Goal: Task Accomplishment & Management: Complete application form

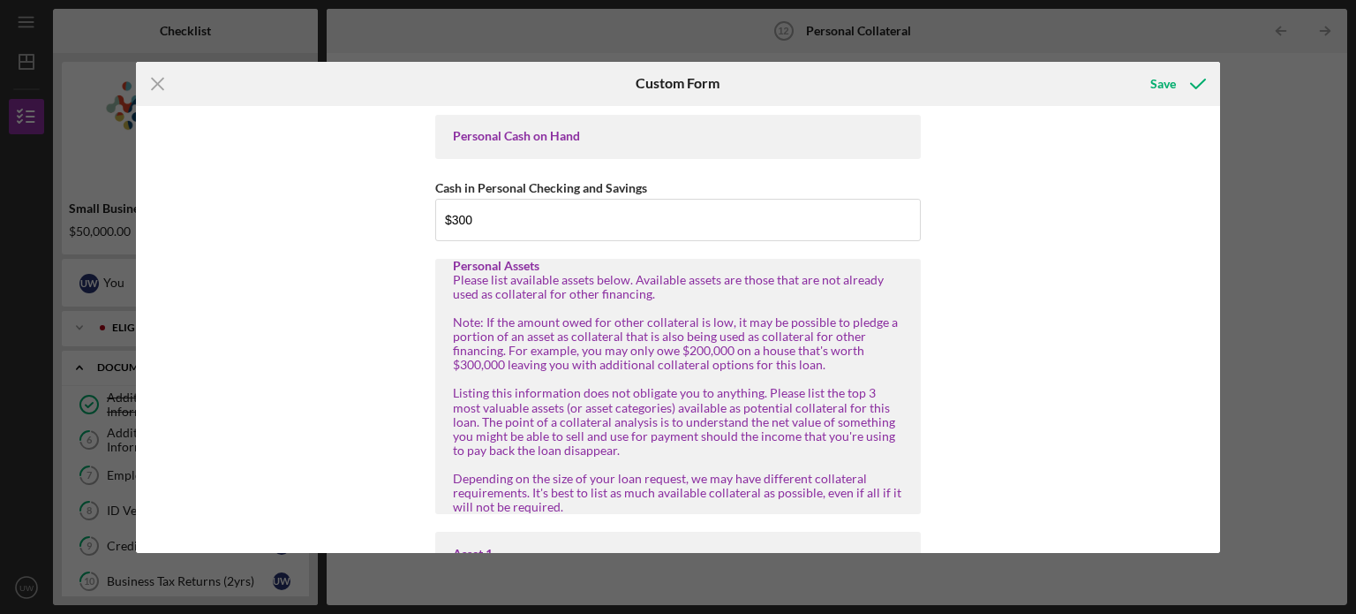
scroll to position [509, 0]
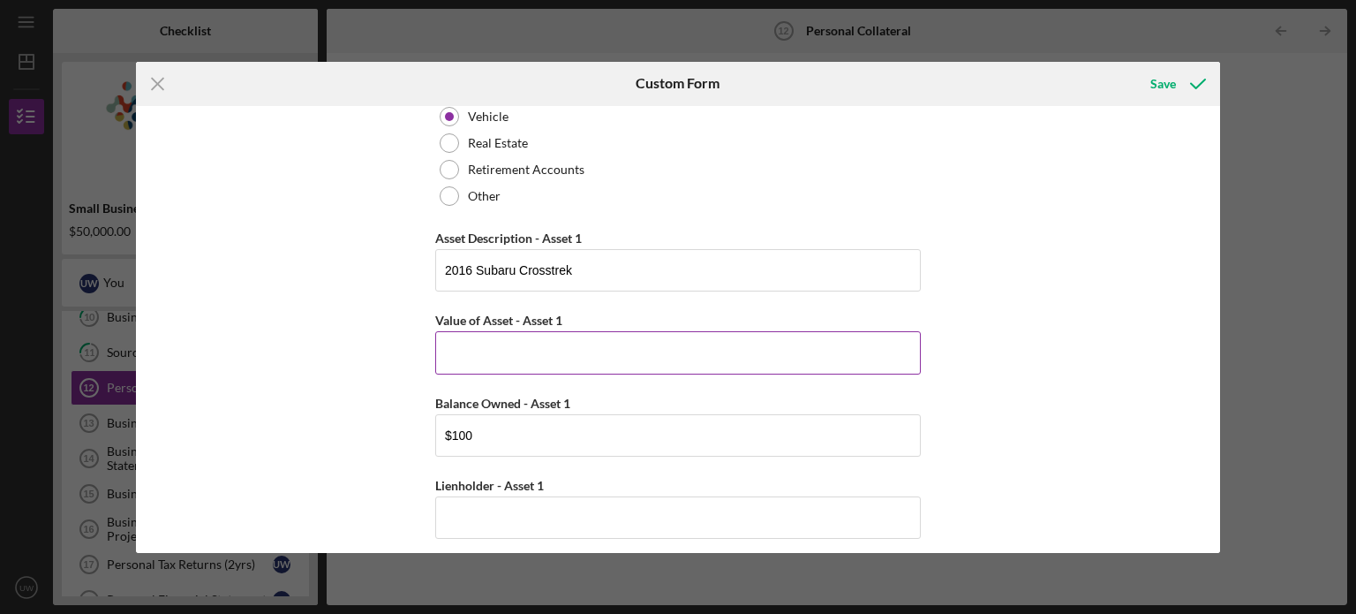
click at [511, 350] on input "Value of Asset - Asset 1" at bounding box center [678, 352] width 486 height 42
type input "$5"
type input "$6,000"
drag, startPoint x: 493, startPoint y: 427, endPoint x: 390, endPoint y: 424, distance: 102.5
click at [390, 424] on div "Personal Cash on Hand Cash in Personal Checking and Savings $300 Personal Asset…" at bounding box center [678, 329] width 1085 height 447
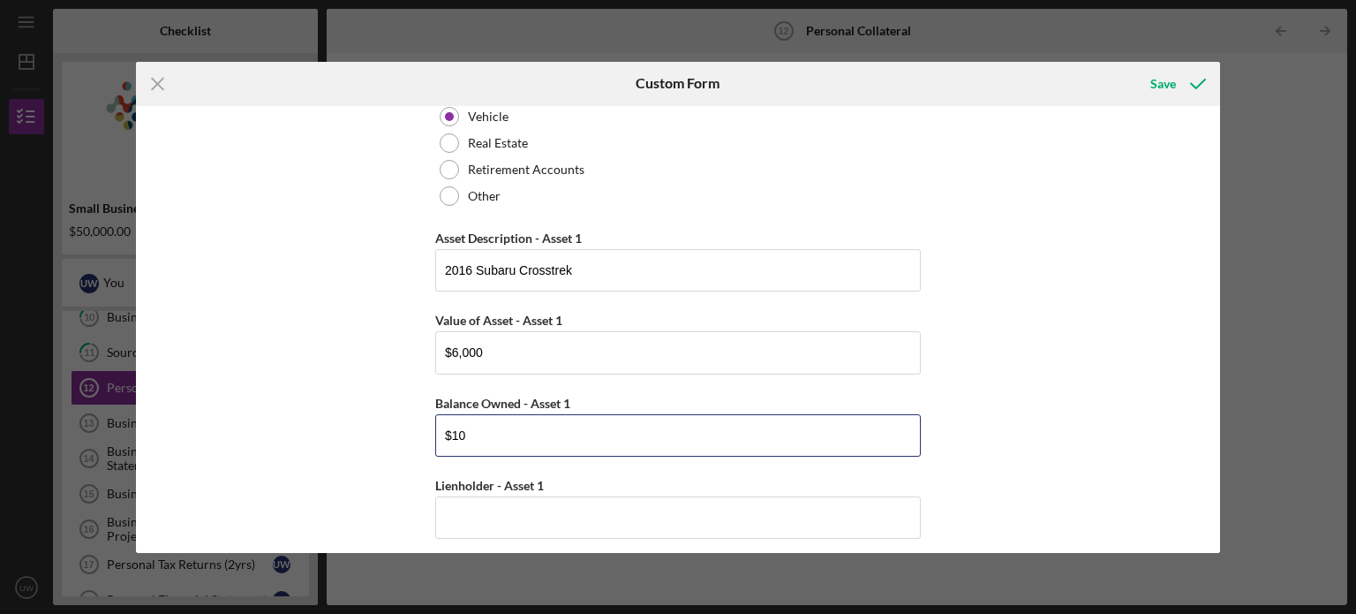
type input "$1"
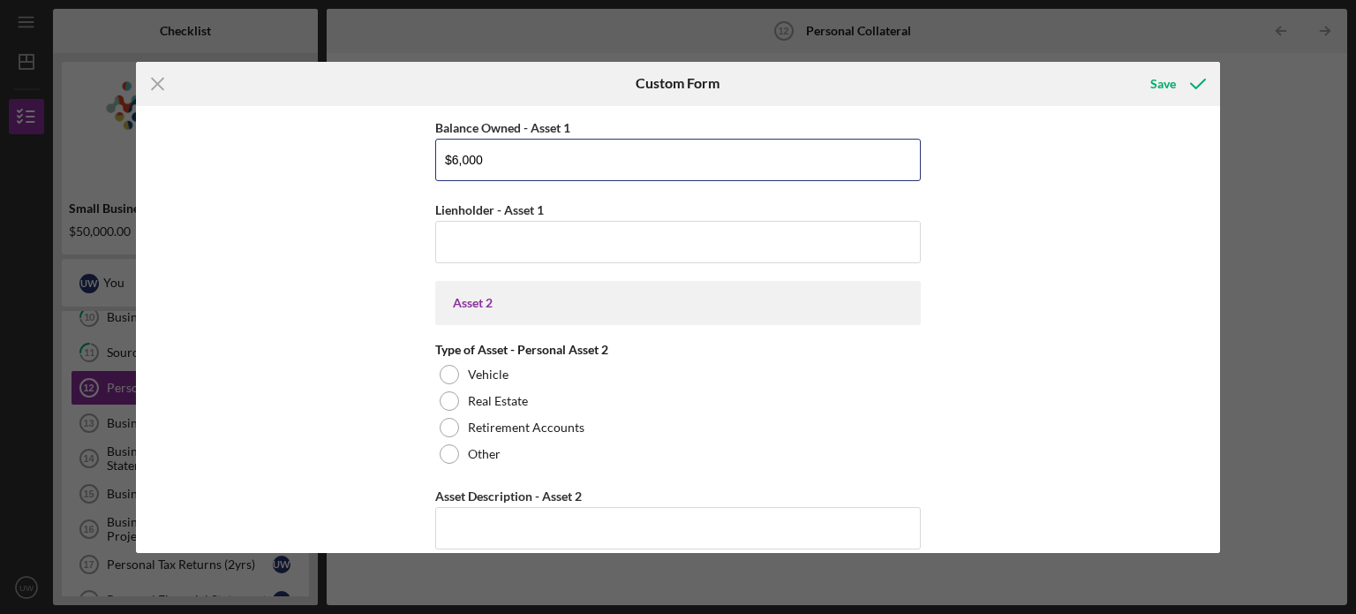
scroll to position [787, 0]
type input "$6,000"
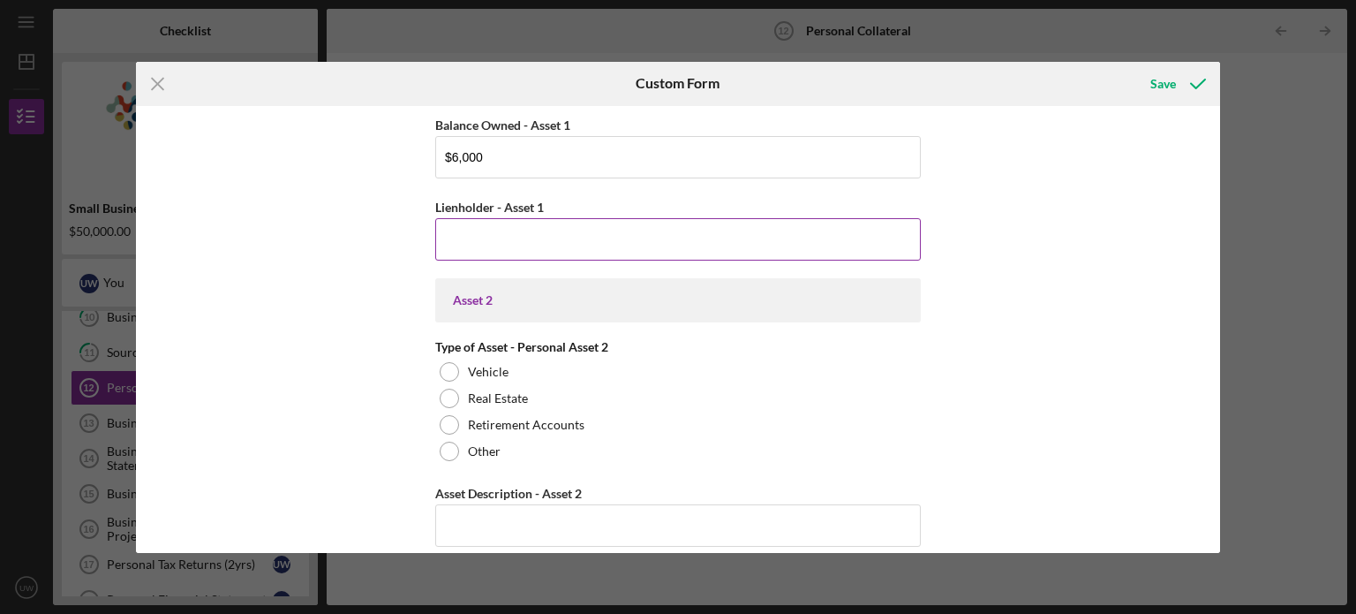
click at [491, 218] on input "Lienholder - Asset 1" at bounding box center [678, 239] width 486 height 42
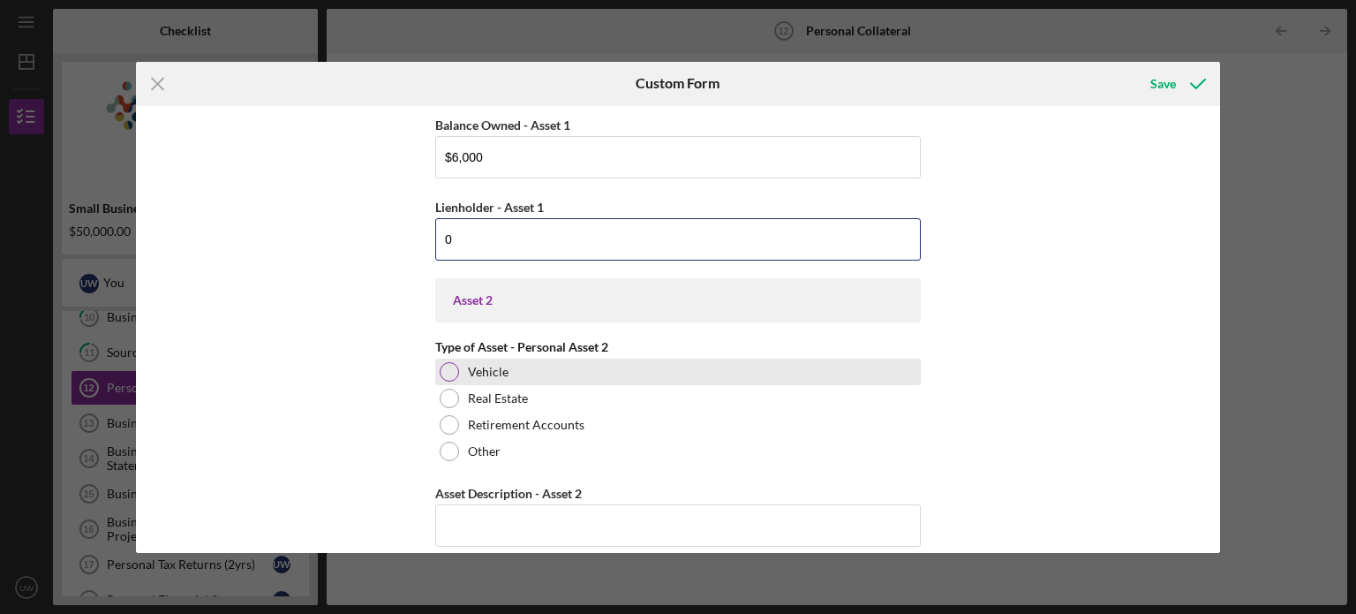
type input "0"
click at [445, 372] on div at bounding box center [449, 371] width 19 height 19
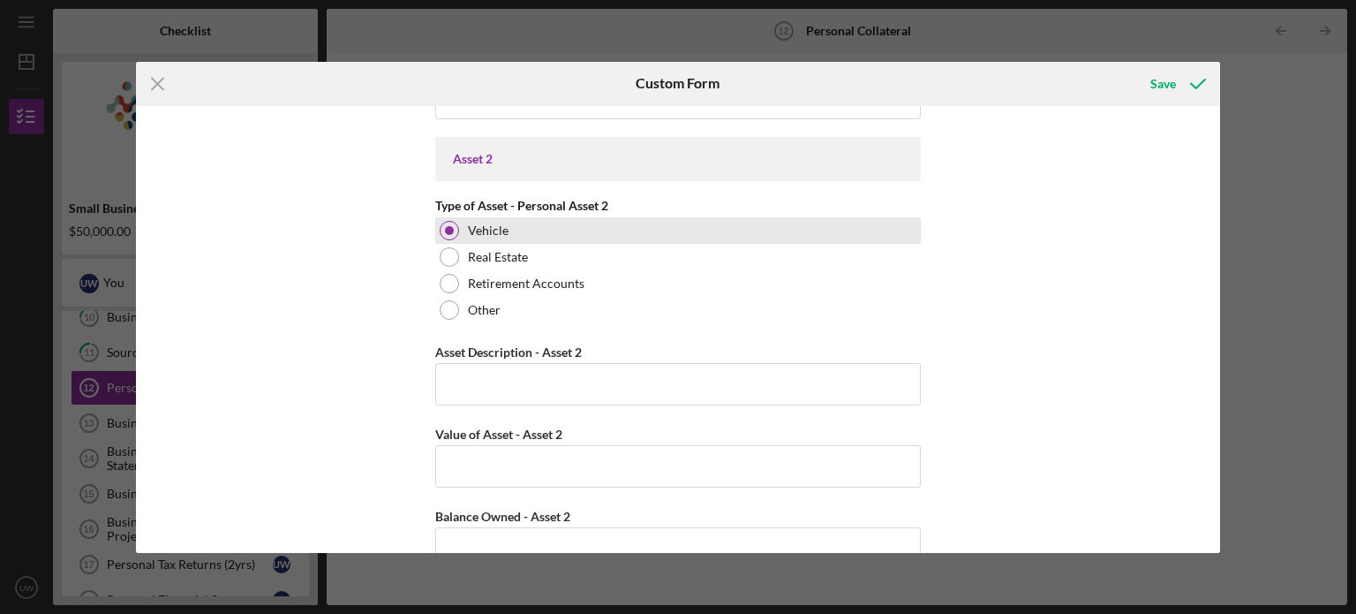
scroll to position [939, 0]
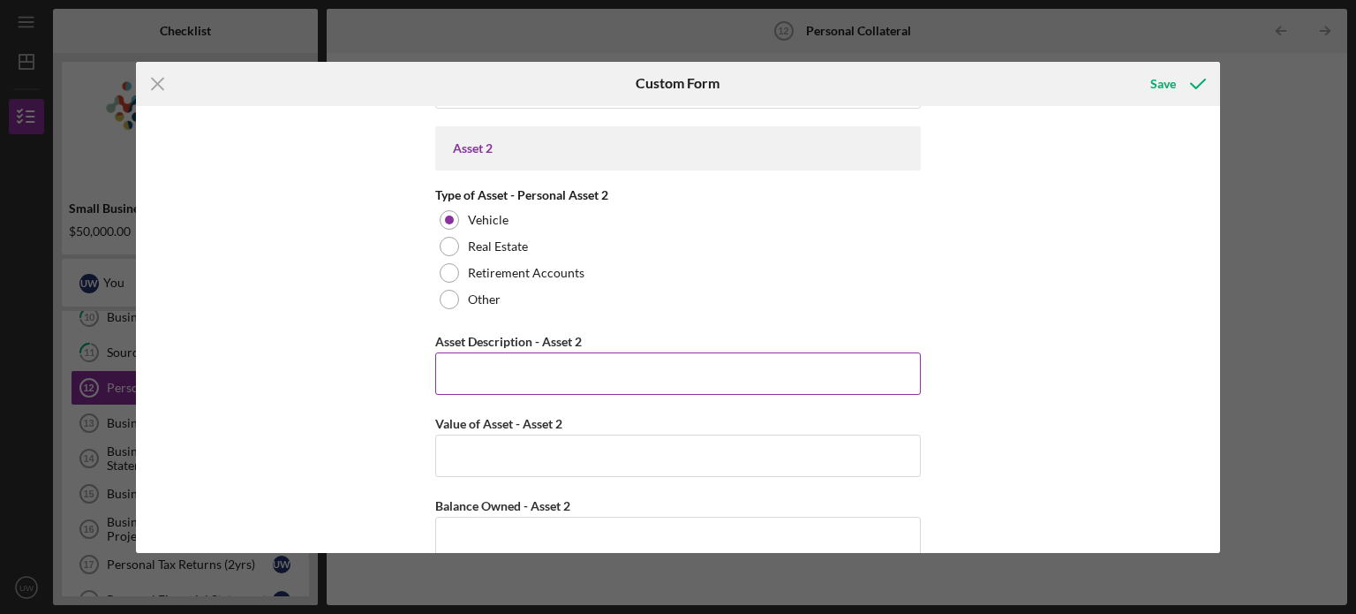
click at [653, 374] on input "Asset Description - Asset 2" at bounding box center [678, 373] width 486 height 42
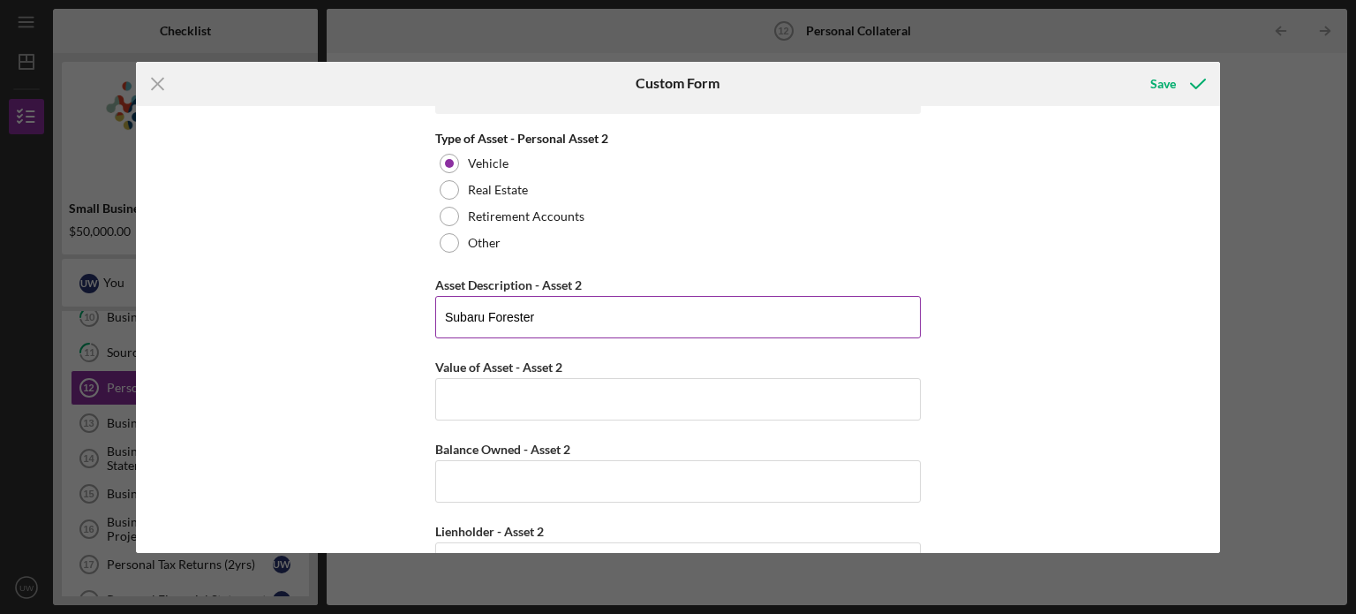
scroll to position [1003, 0]
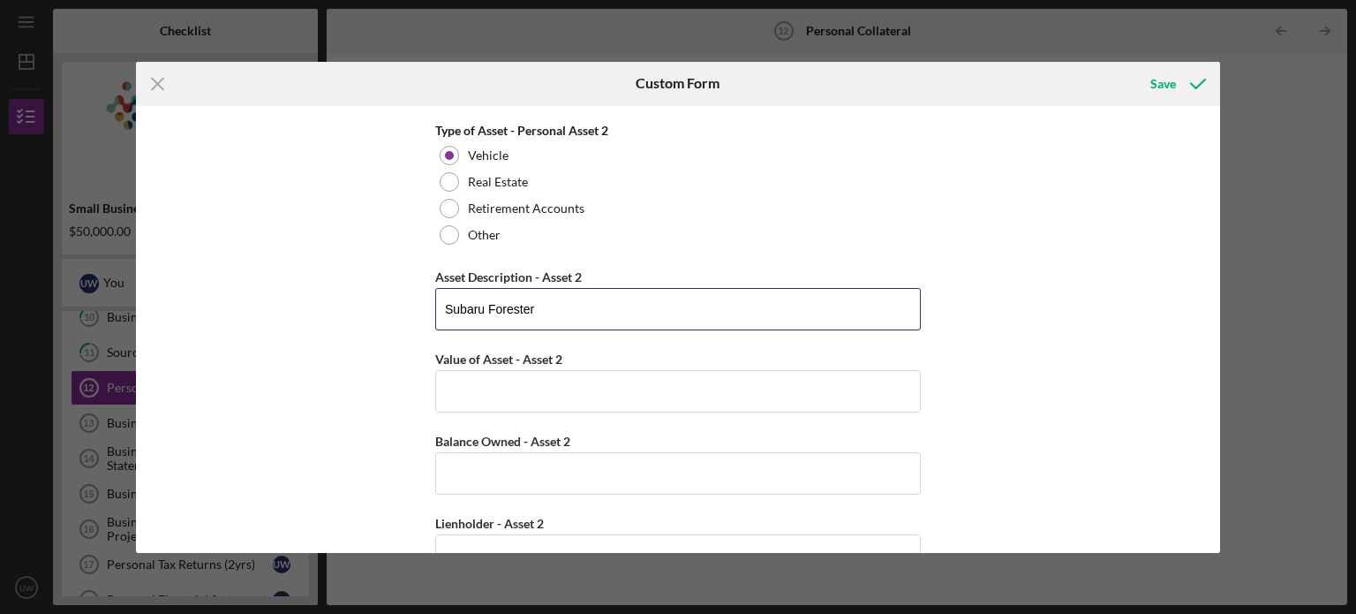
type input "Subaru Forester"
click at [488, 398] on input "Value of Asset - Asset 2" at bounding box center [678, 391] width 486 height 42
type input "$4,500"
click at [477, 476] on input "Balance Owned - Asset 2" at bounding box center [678, 473] width 486 height 42
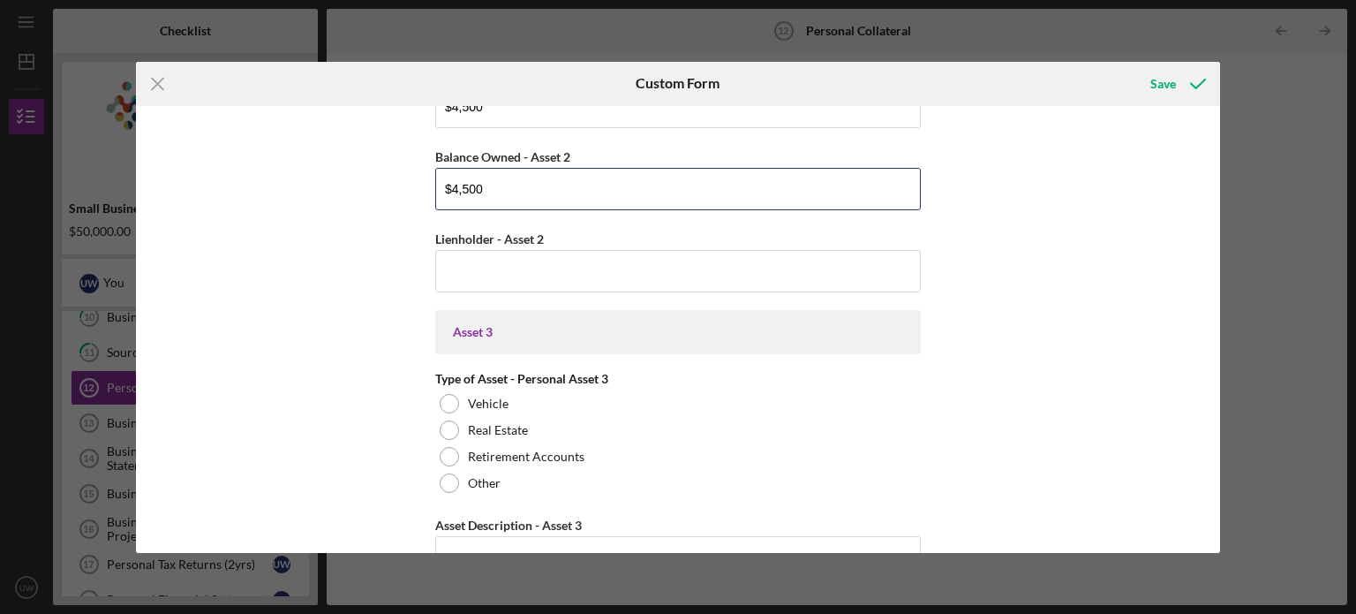
scroll to position [1279, 0]
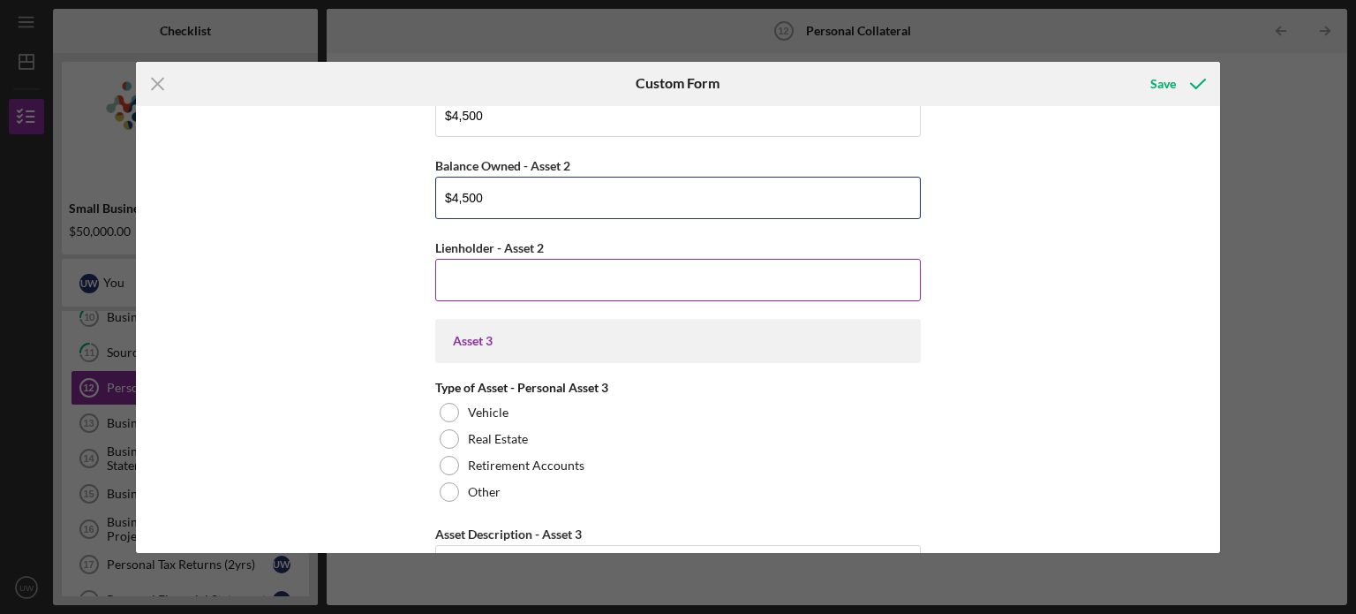
type input "$4,500"
click at [484, 276] on input "Lienholder - Asset 2" at bounding box center [678, 280] width 486 height 42
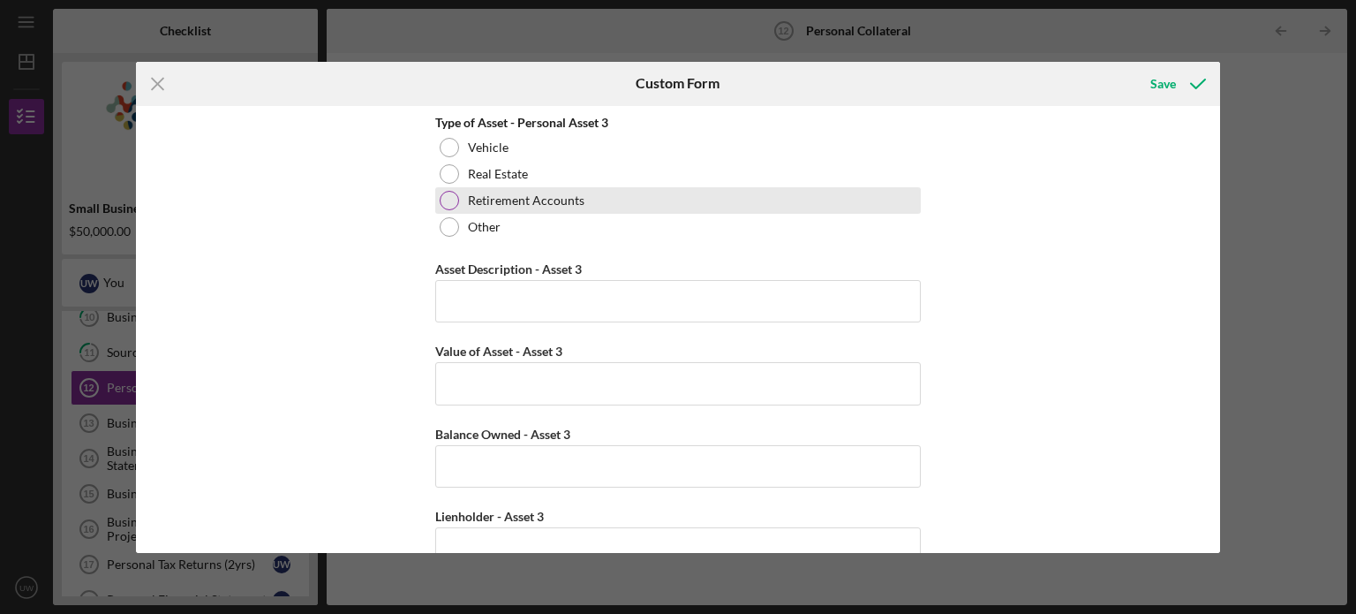
scroll to position [1583, 0]
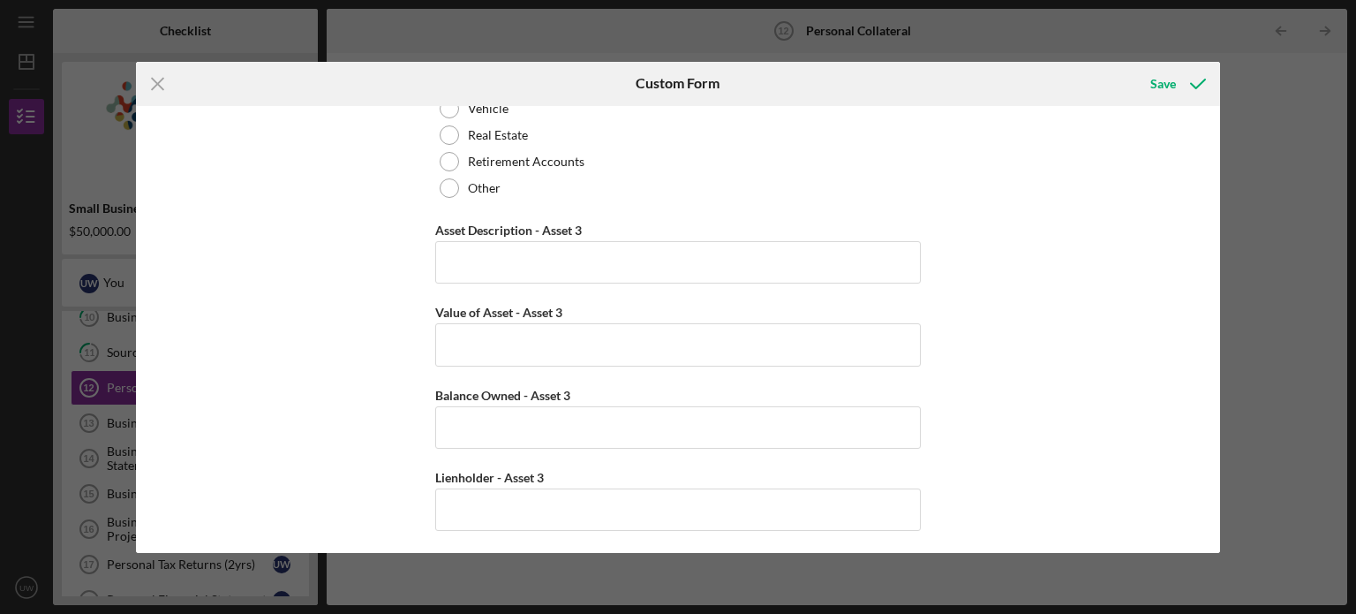
type input "0"
click at [1021, 434] on div "Personal Cash on Hand Cash in Personal Checking and Savings $300 Personal Asset…" at bounding box center [678, 329] width 1085 height 447
click at [1163, 81] on div "Save" at bounding box center [1164, 83] width 26 height 35
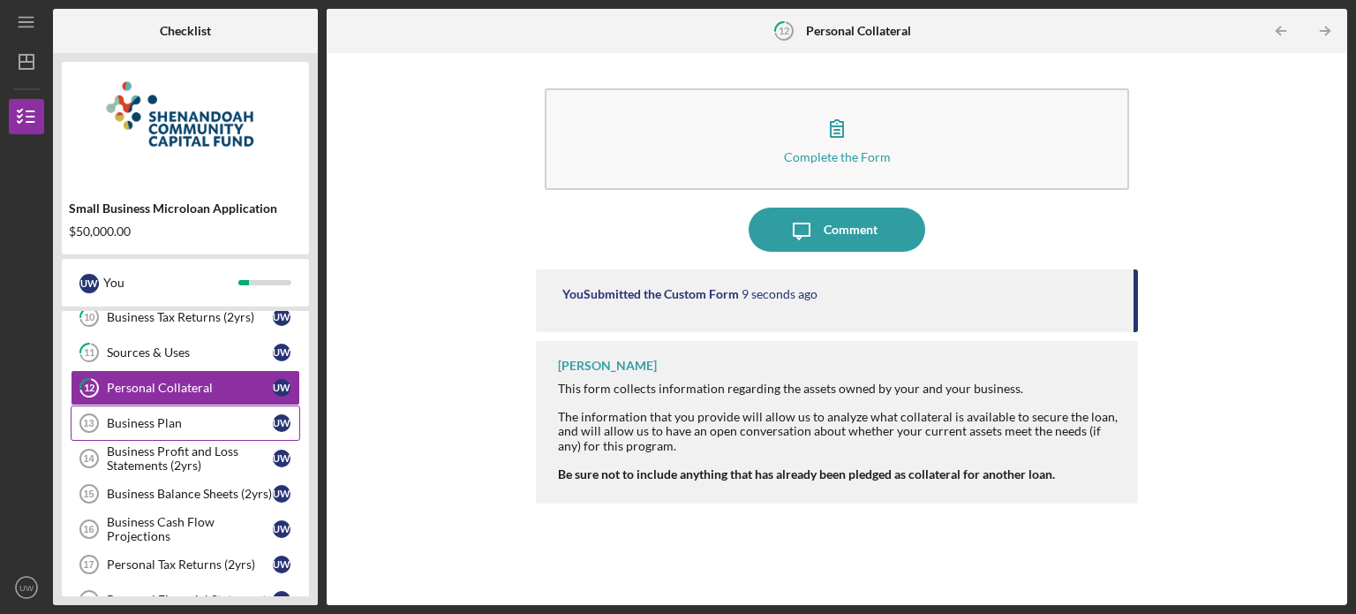
click at [217, 416] on div "Business Plan" at bounding box center [190, 423] width 166 height 14
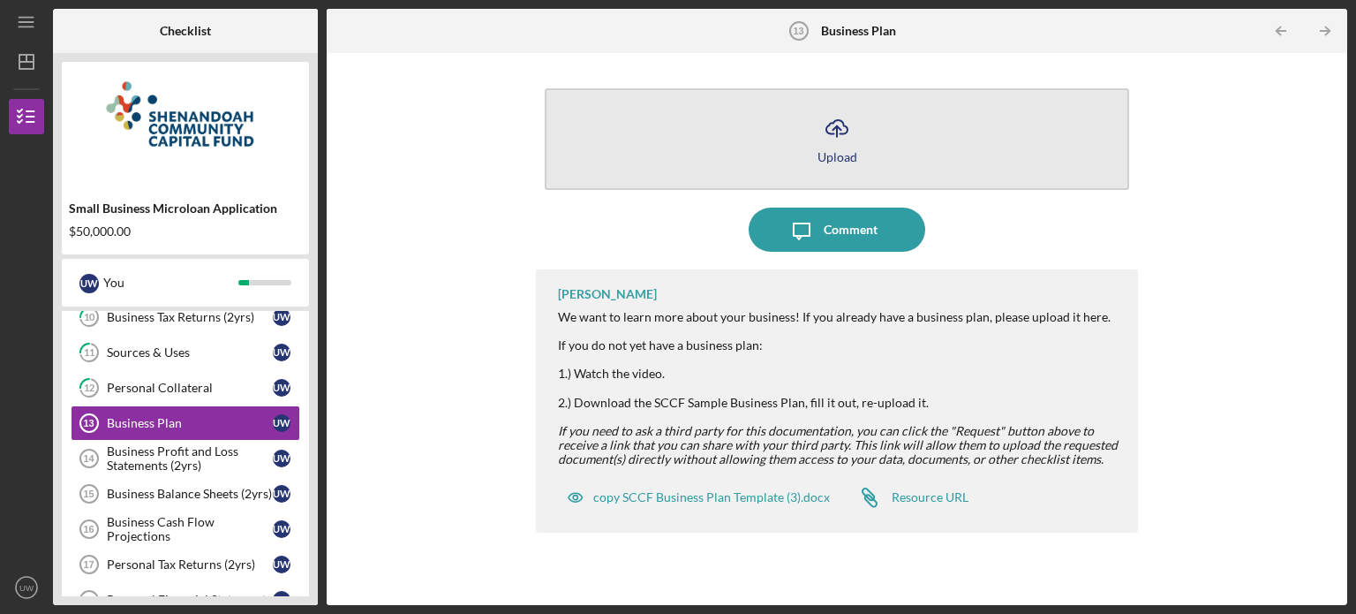
click at [784, 132] on button "Icon/Upload Upload" at bounding box center [837, 139] width 585 height 102
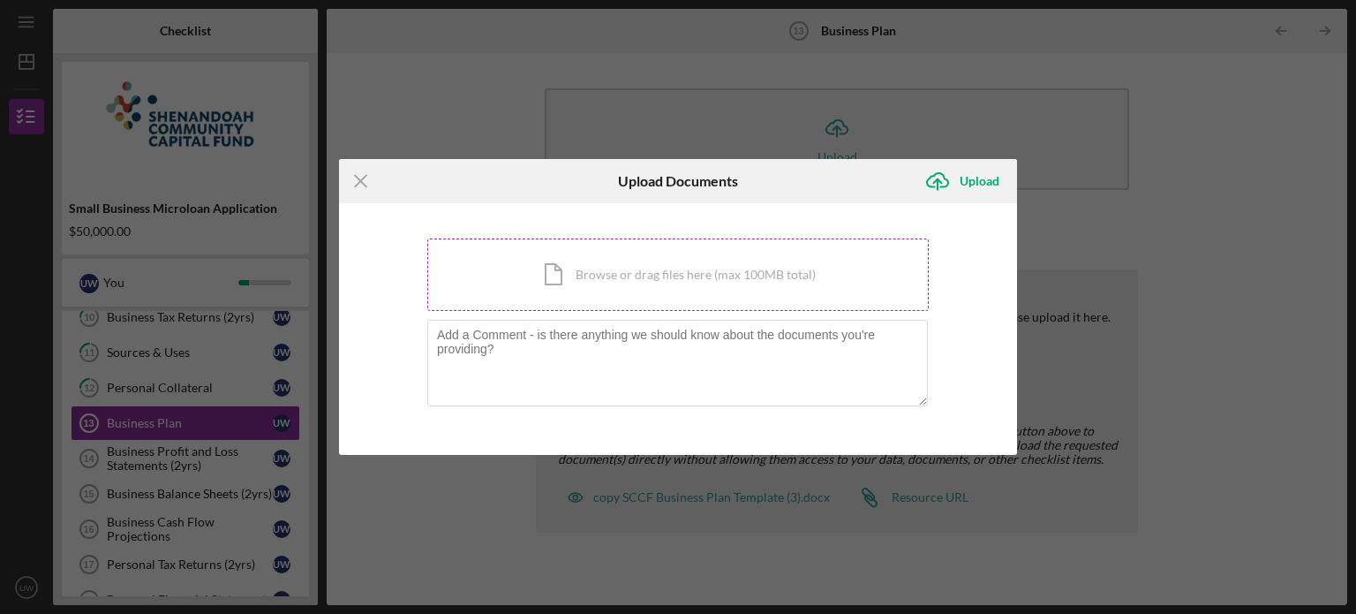
click at [746, 271] on div "Icon/Document Browse or drag files here (max 100MB total) Tap to choose files o…" at bounding box center [678, 274] width 502 height 72
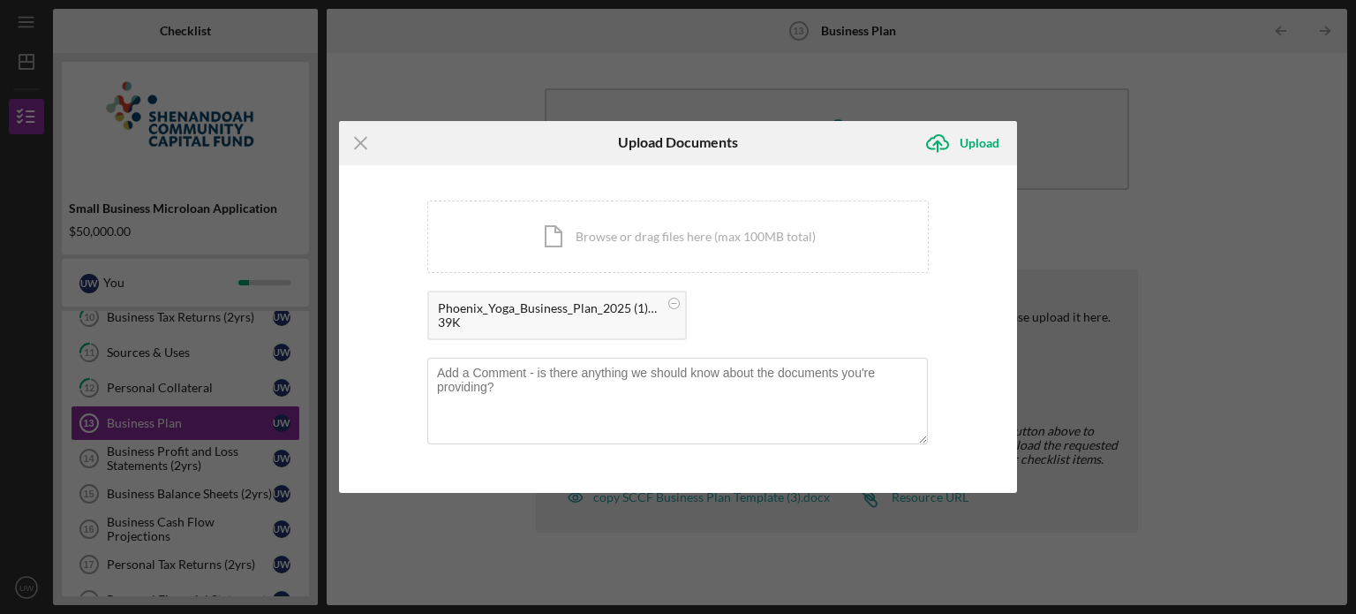
click at [507, 310] on div "Phoenix_Yoga_Business_Plan_2025 (1) (1).docx" at bounding box center [548, 308] width 221 height 14
click at [986, 144] on div "Upload" at bounding box center [980, 142] width 40 height 35
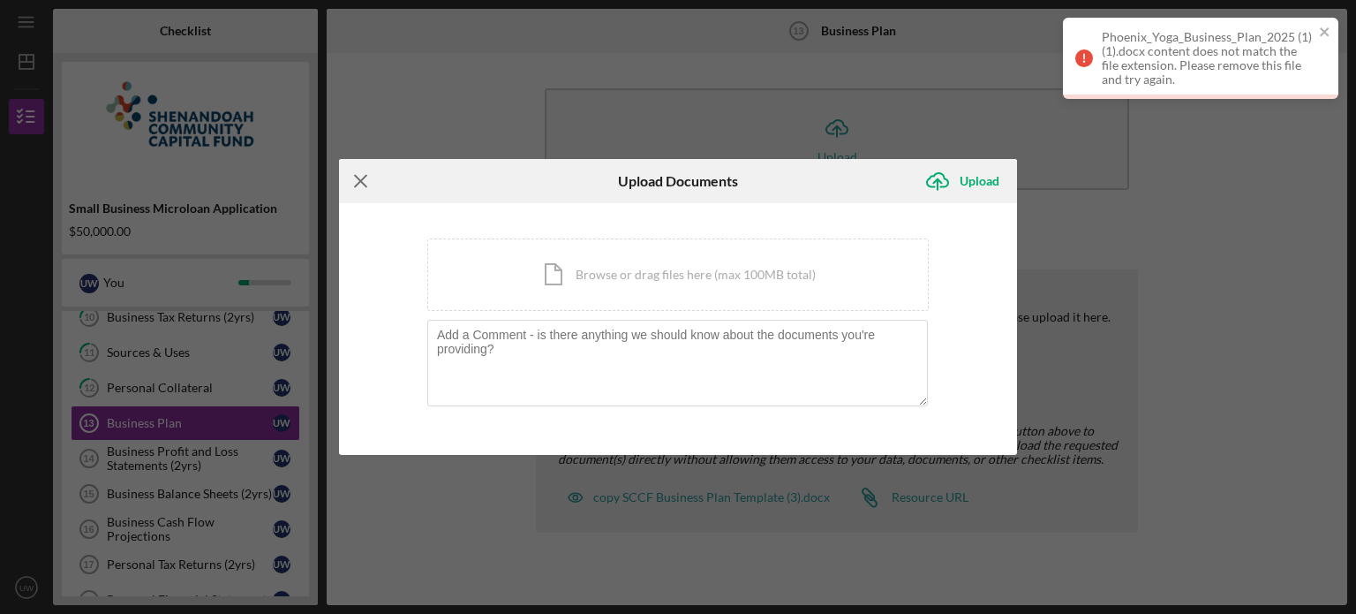
click at [360, 185] on icon "Icon/Menu Close" at bounding box center [361, 181] width 44 height 44
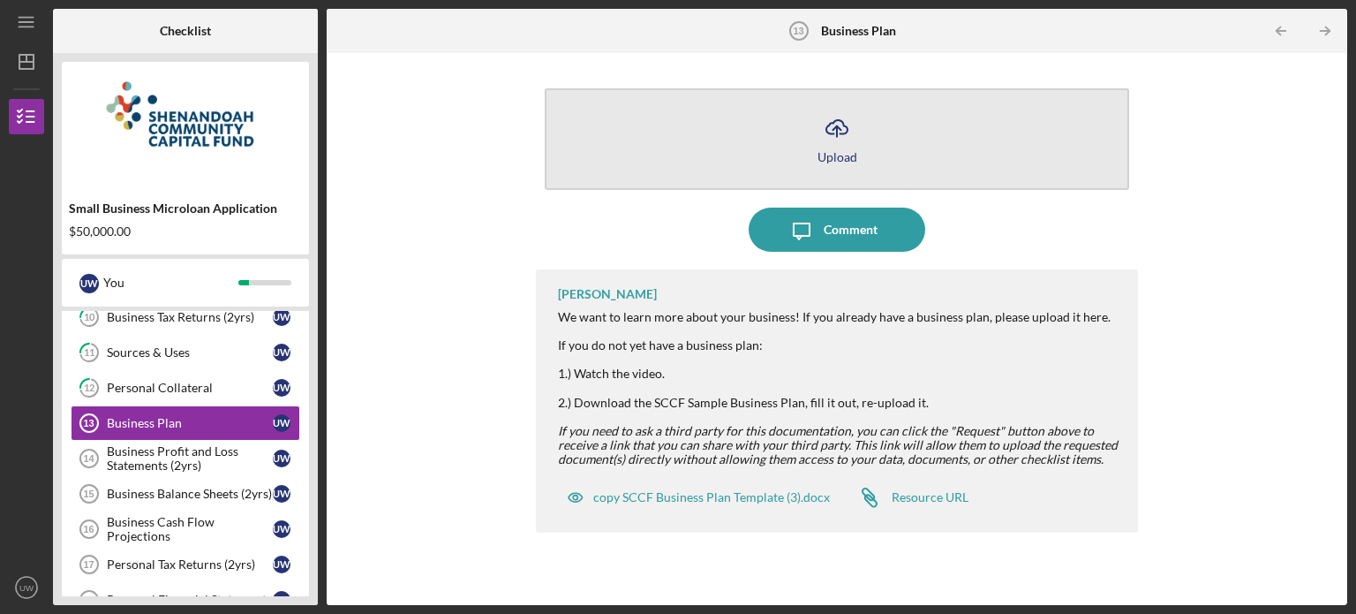
click at [828, 150] on div "Upload" at bounding box center [838, 156] width 40 height 13
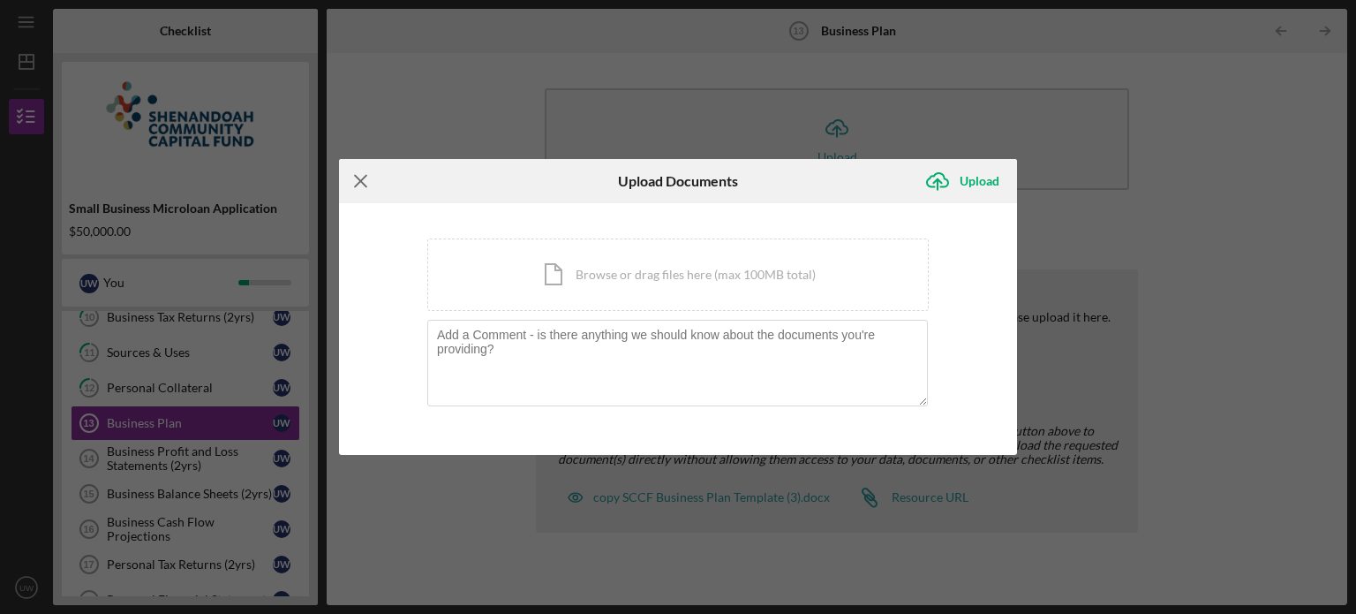
click at [360, 179] on icon "Icon/Menu Close" at bounding box center [361, 181] width 44 height 44
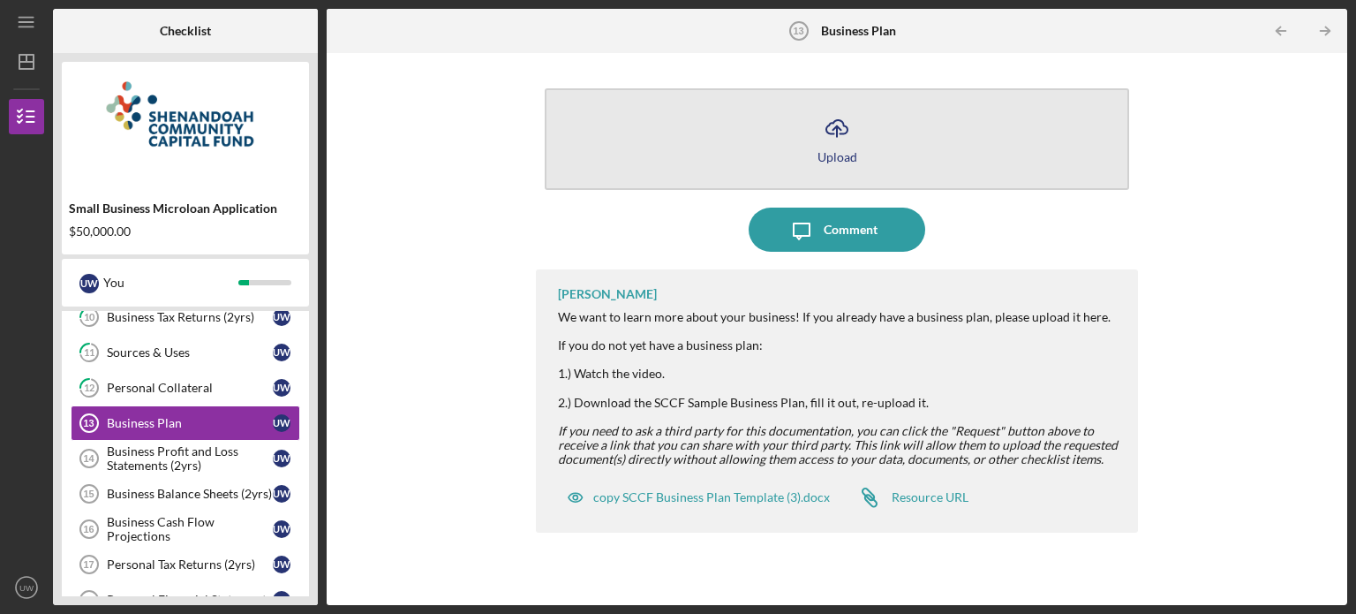
click at [732, 172] on button "Icon/Upload Upload" at bounding box center [837, 139] width 585 height 102
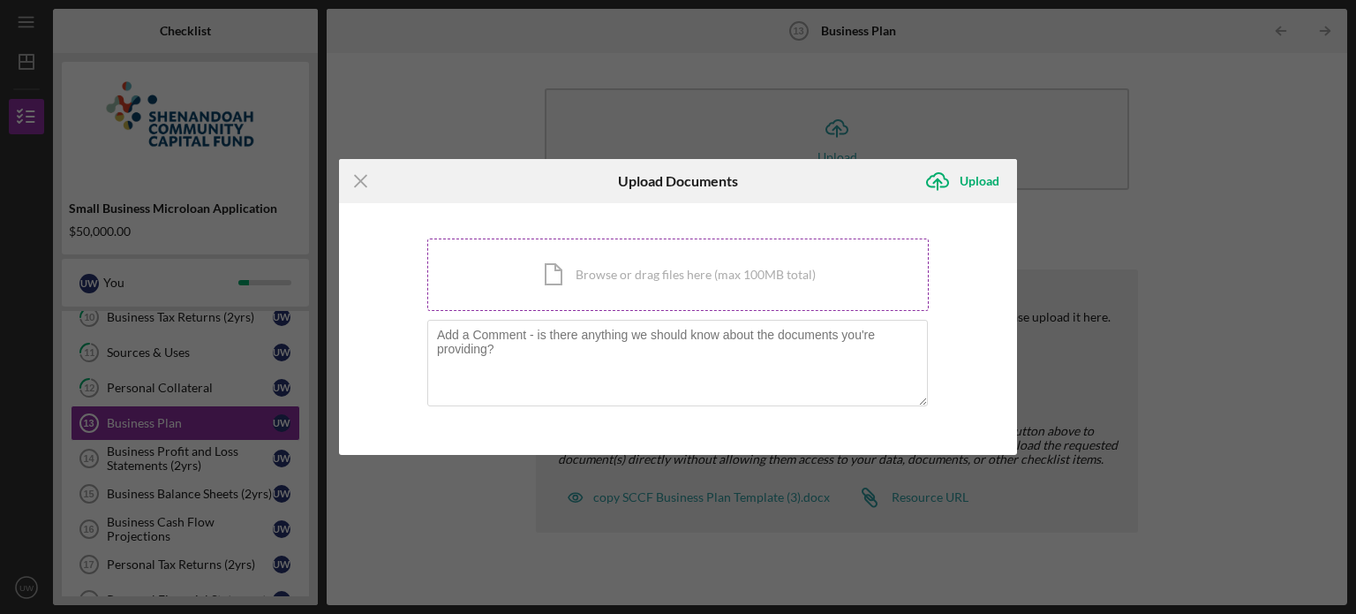
click at [592, 278] on div "Icon/Document Browse or drag files here (max 100MB total) Tap to choose files o…" at bounding box center [678, 274] width 502 height 72
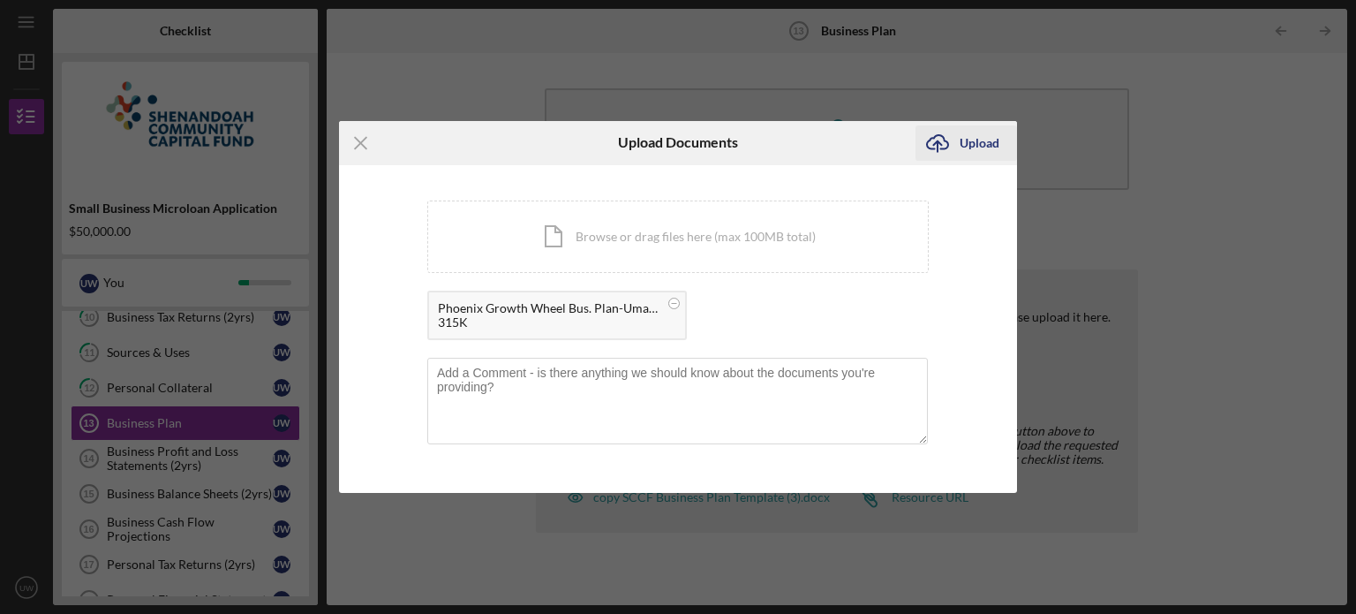
click at [964, 147] on div "Upload" at bounding box center [980, 142] width 40 height 35
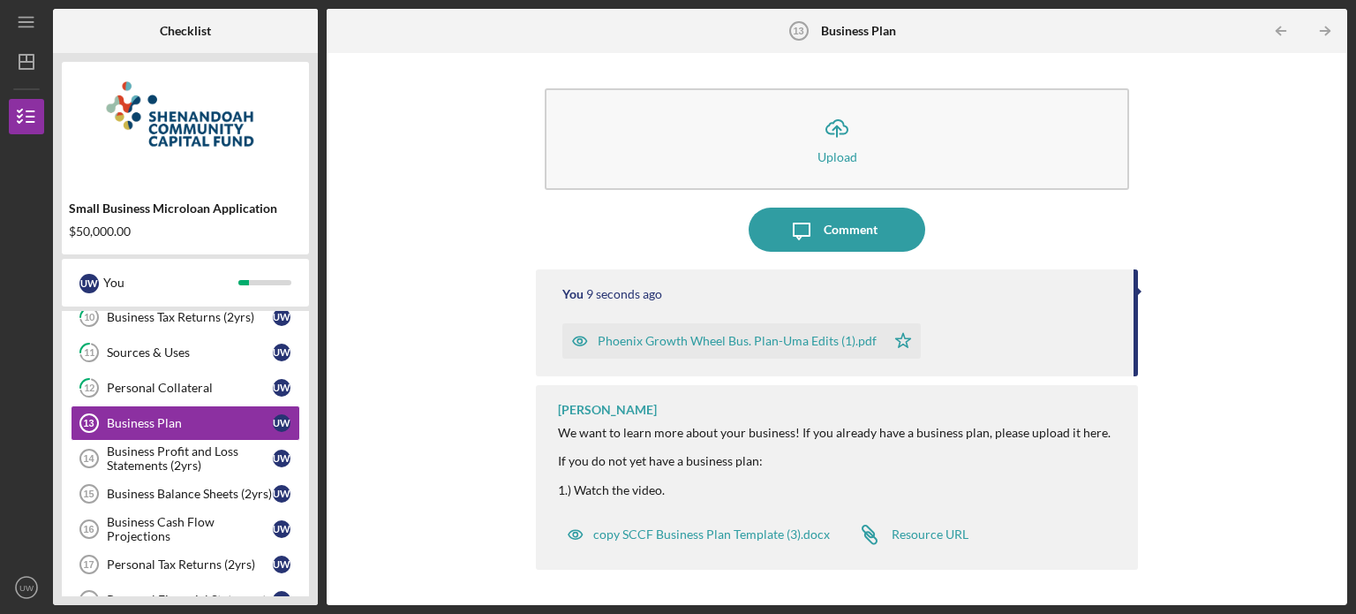
click at [581, 342] on icon "button" at bounding box center [580, 341] width 4 height 4
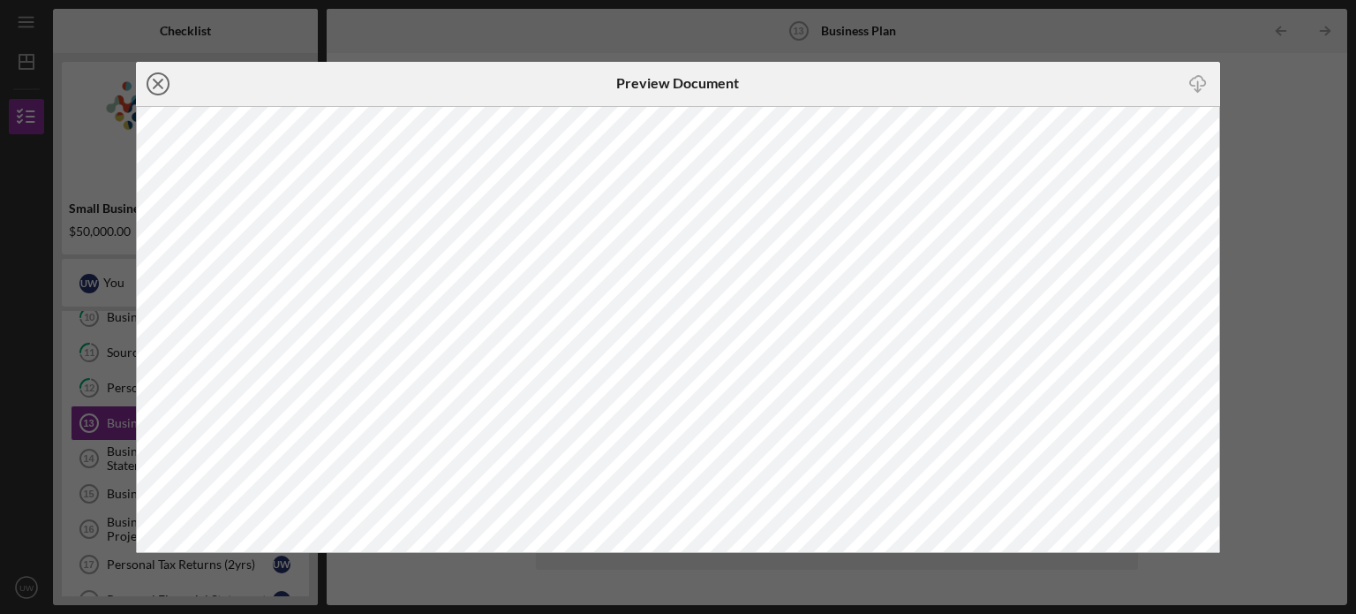
click at [155, 87] on icon "Icon/Close" at bounding box center [158, 84] width 44 height 44
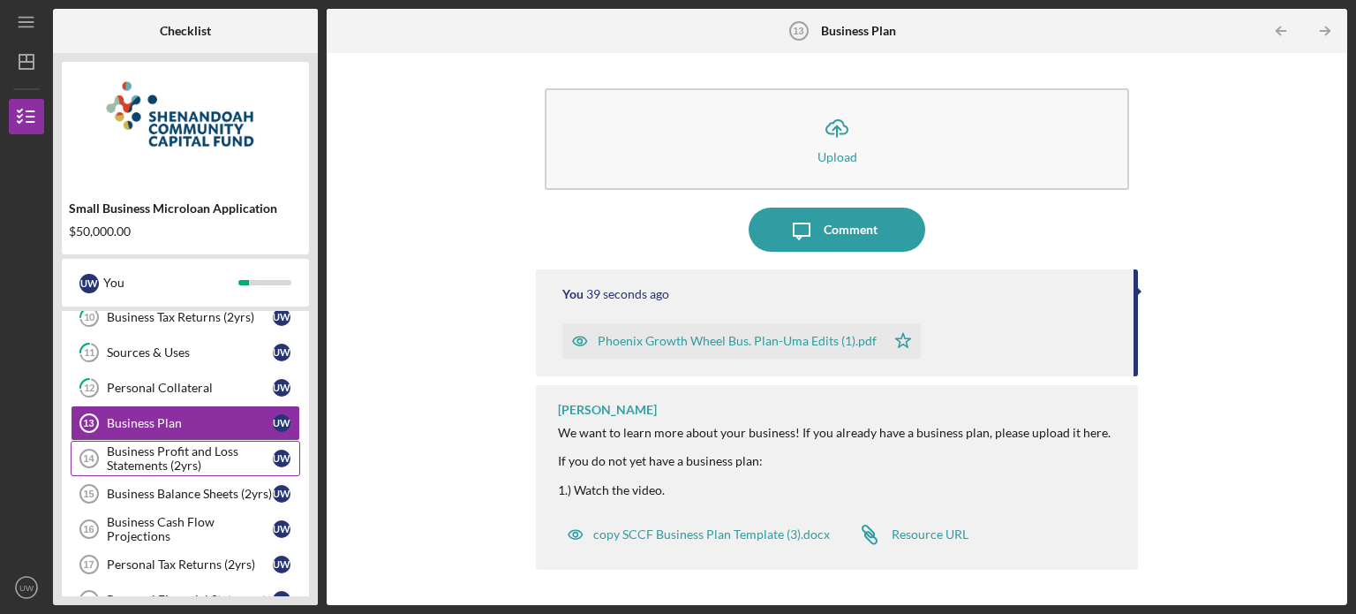
click at [159, 444] on div "Business Profit and Loss Statements (2yrs)" at bounding box center [190, 458] width 166 height 28
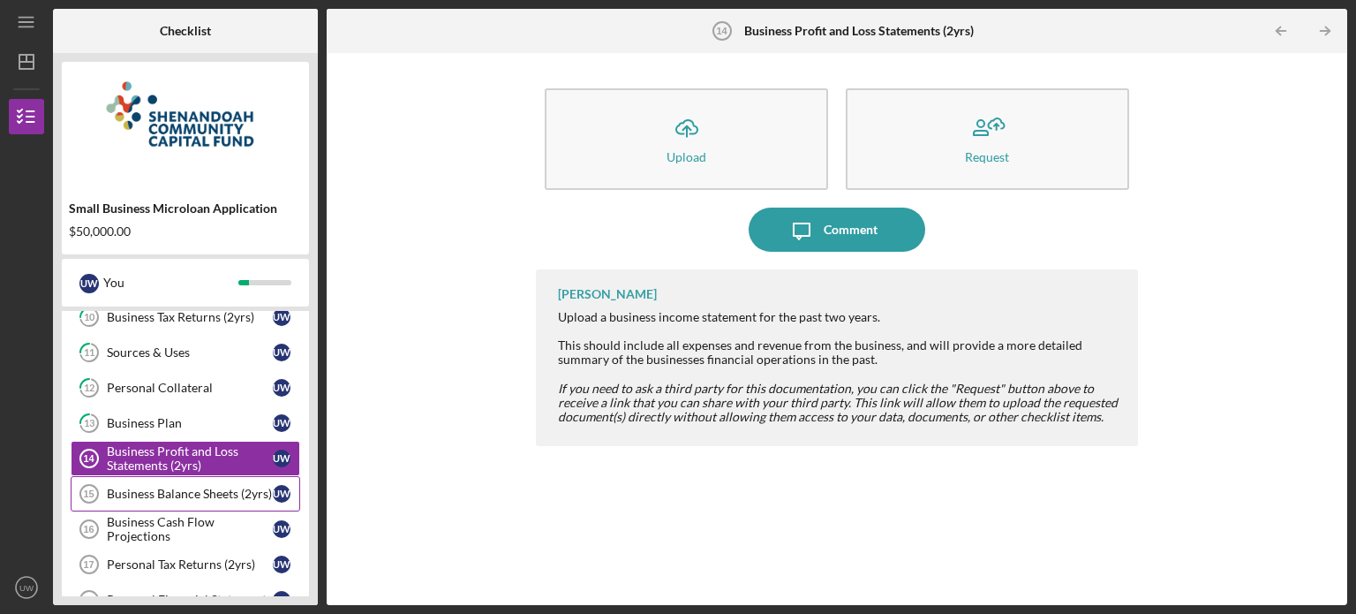
click at [200, 487] on div "Business Balance Sheets (2yrs)" at bounding box center [190, 494] width 166 height 14
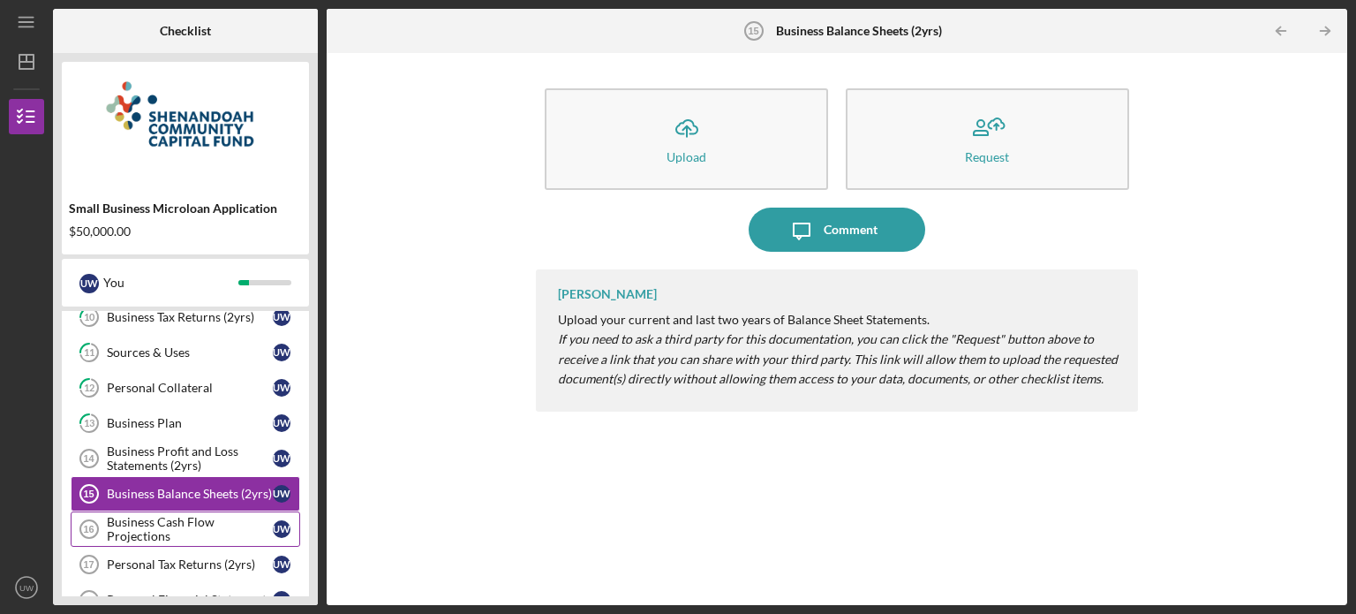
click at [230, 515] on div "Business Cash Flow Projections" at bounding box center [190, 529] width 166 height 28
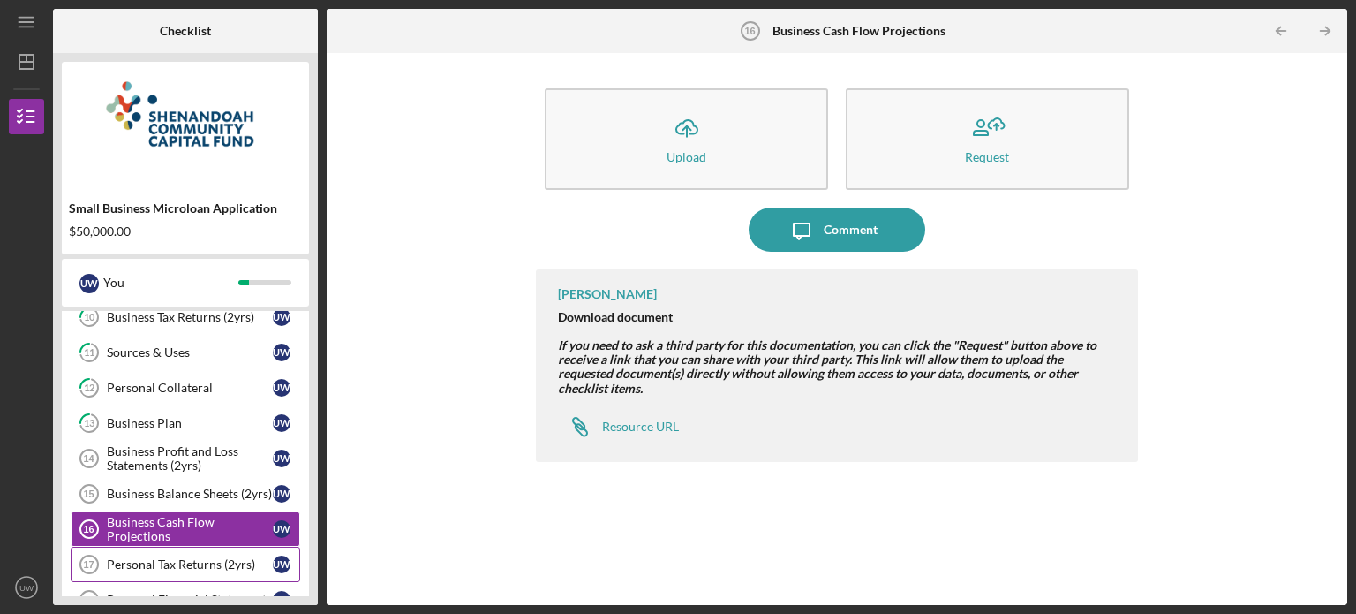
click at [192, 557] on div "Personal Tax Returns (2yrs)" at bounding box center [190, 564] width 166 height 14
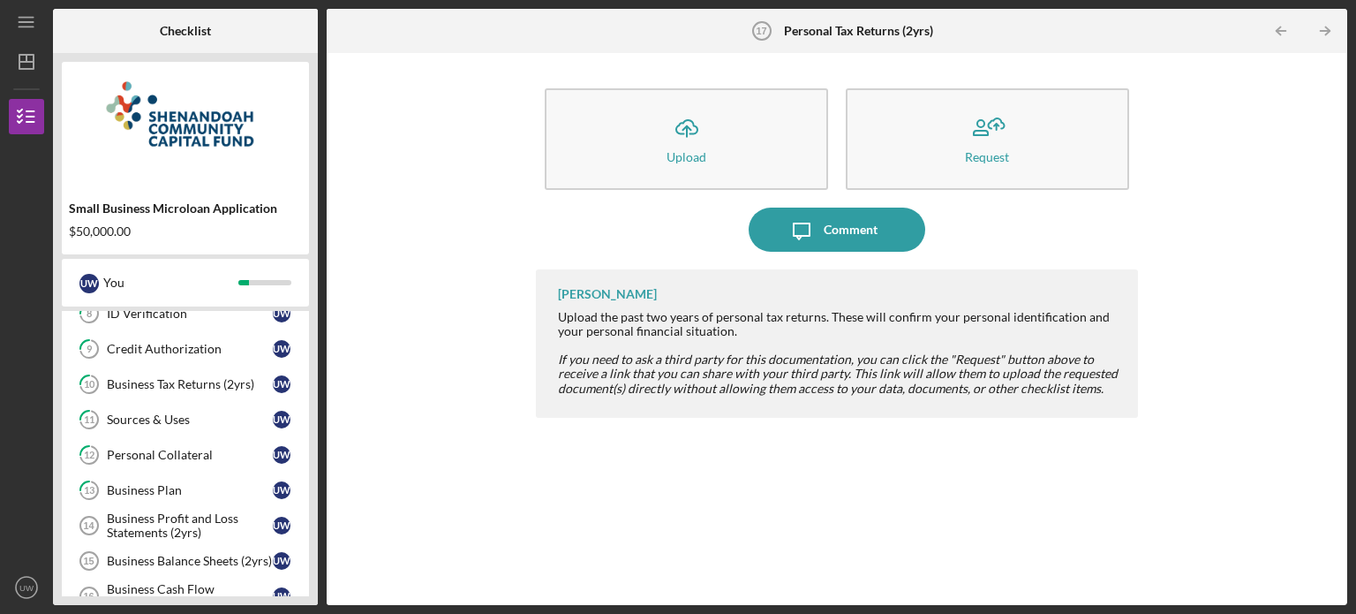
scroll to position [191, 0]
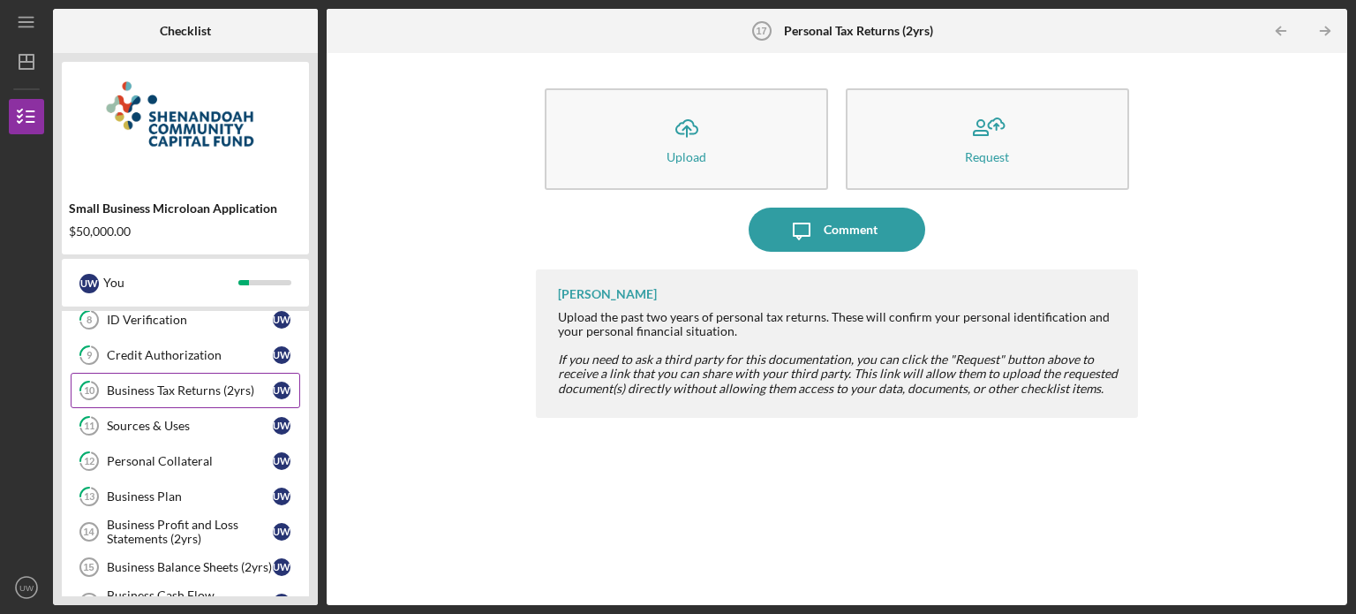
click at [198, 392] on div "Business Tax Returns (2yrs)" at bounding box center [190, 390] width 166 height 14
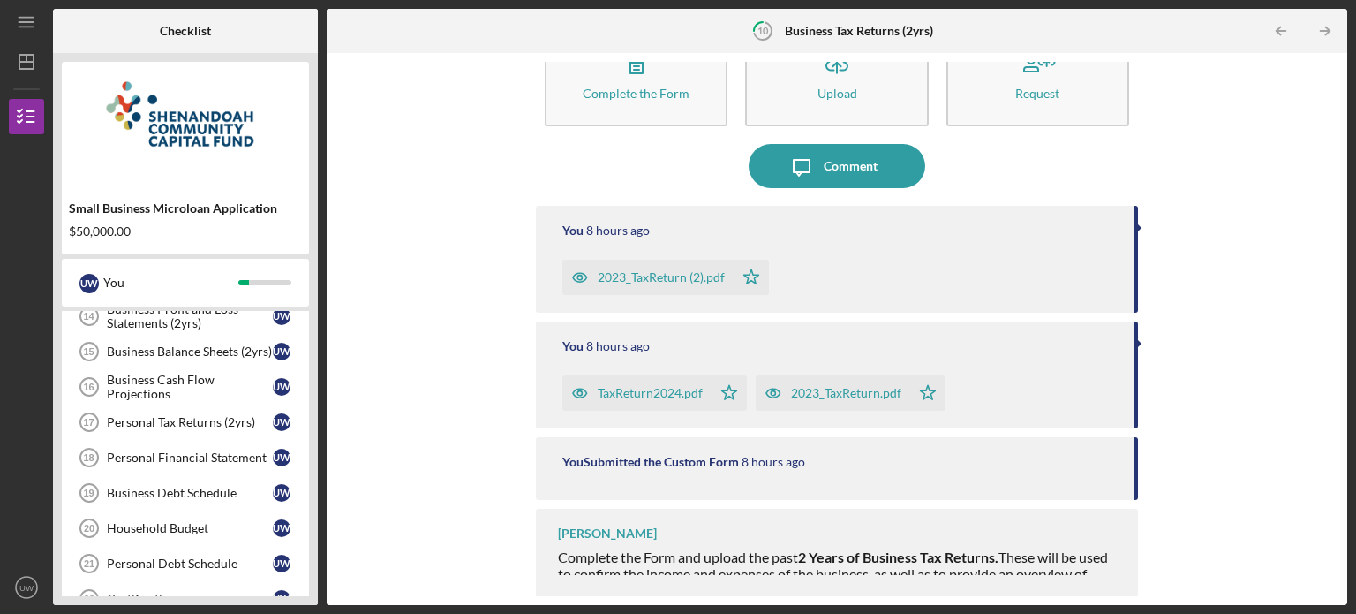
scroll to position [412, 0]
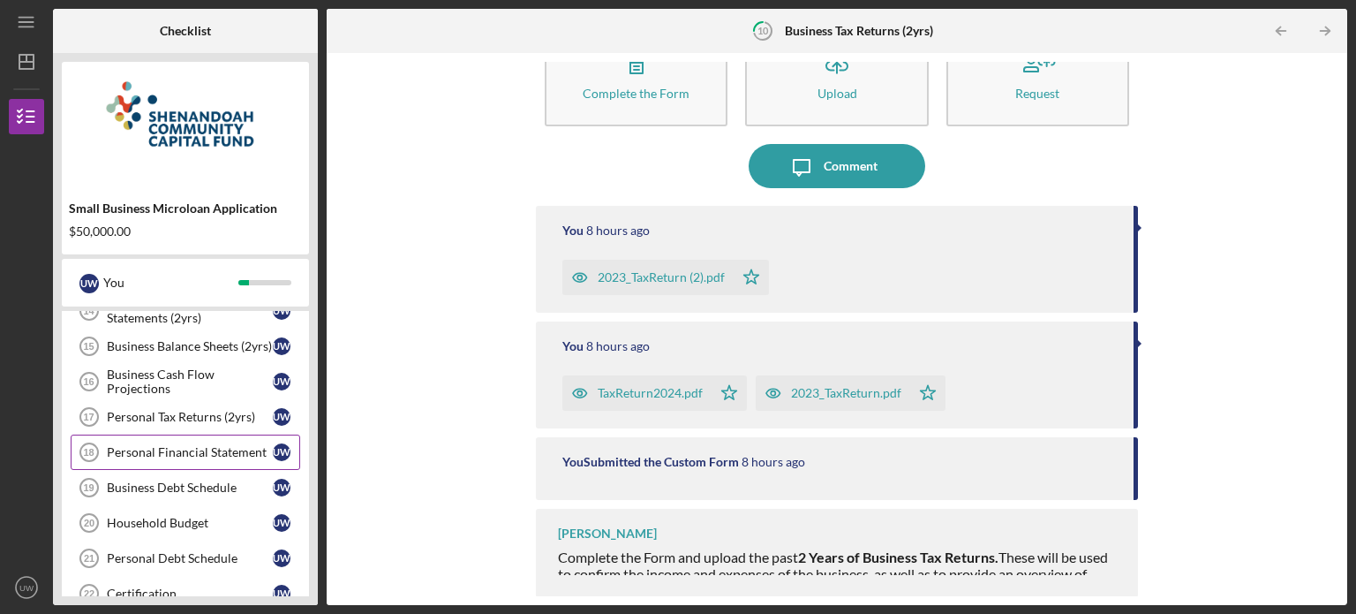
click at [229, 448] on div "Personal Financial Statement" at bounding box center [190, 452] width 166 height 14
